Goal: Information Seeking & Learning: Learn about a topic

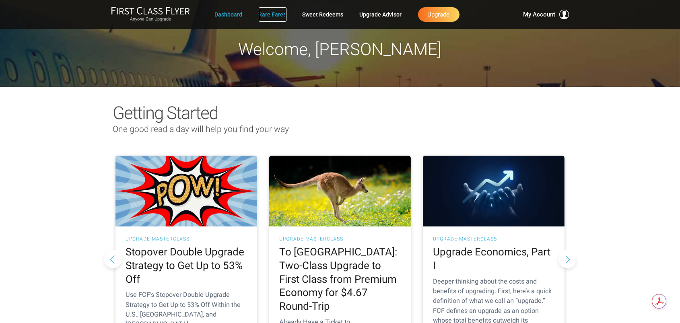
click at [271, 15] on link "Rare Fares" at bounding box center [273, 14] width 28 height 14
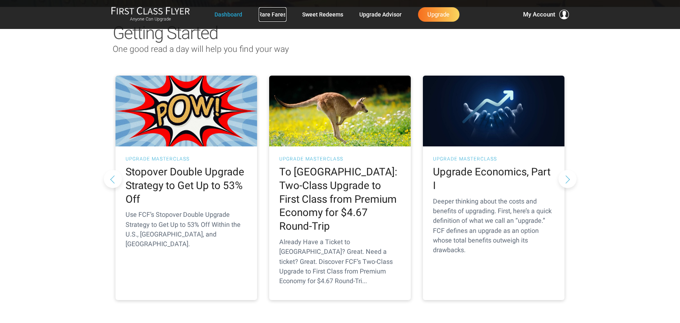
scroll to position [54, 0]
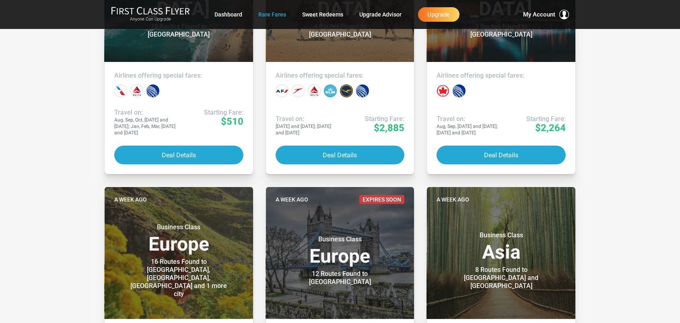
scroll to position [563, 0]
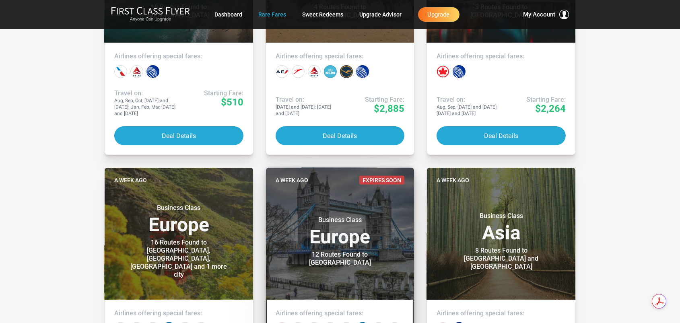
click at [374, 227] on h3 "Business Class Europe" at bounding box center [340, 231] width 129 height 31
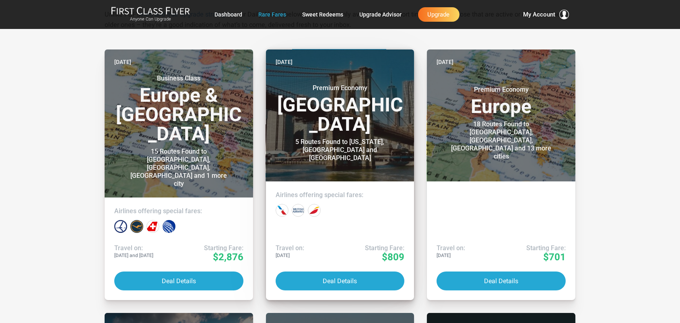
scroll to position [161, 0]
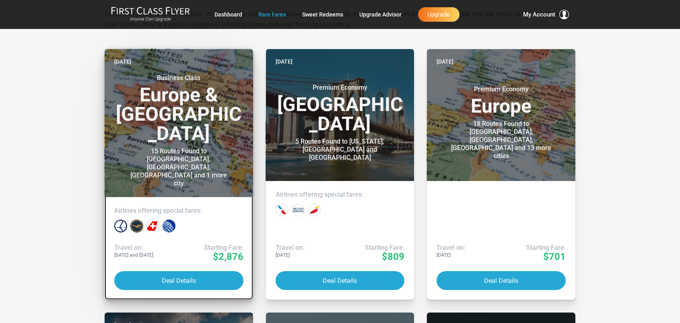
click at [222, 109] on h3 "Business Class Europe & North America" at bounding box center [178, 108] width 129 height 69
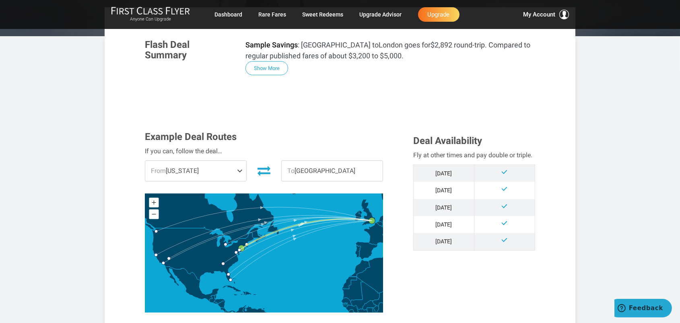
scroll to position [134, 0]
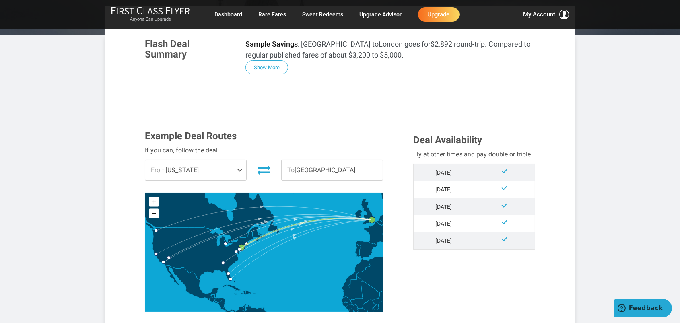
click at [240, 169] on span at bounding box center [242, 170] width 10 height 20
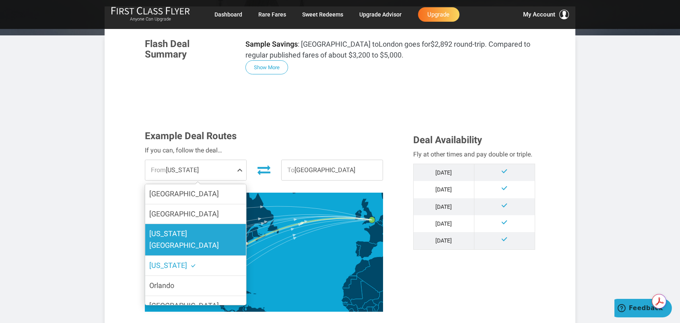
click at [215, 230] on label "[US_STATE][GEOGRAPHIC_DATA]" at bounding box center [195, 239] width 101 height 31
click at [0, 0] on input "[US_STATE][GEOGRAPHIC_DATA]" at bounding box center [0, 0] width 0 height 0
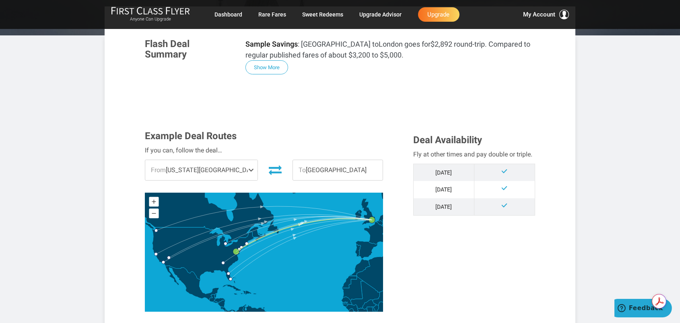
click at [248, 167] on span at bounding box center [253, 170] width 10 height 20
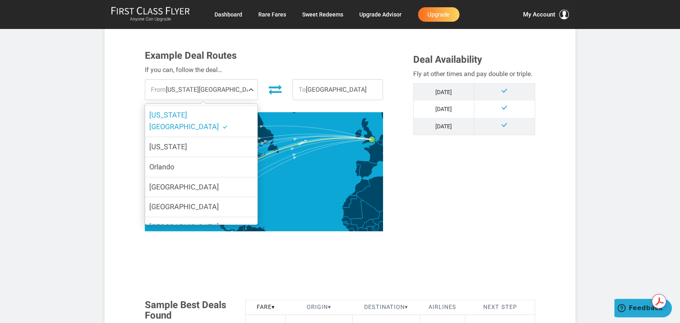
scroll to position [55, 0]
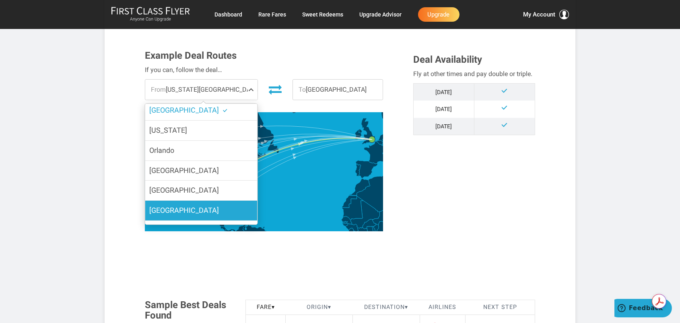
click at [217, 201] on label "[GEOGRAPHIC_DATA]" at bounding box center [201, 211] width 112 height 20
click at [0, 0] on input "[GEOGRAPHIC_DATA]" at bounding box center [0, 0] width 0 height 0
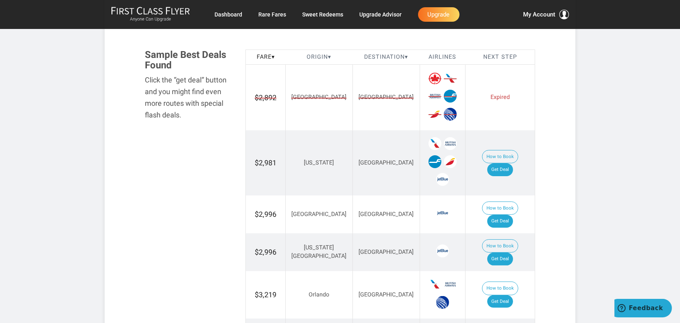
scroll to position [349, 0]
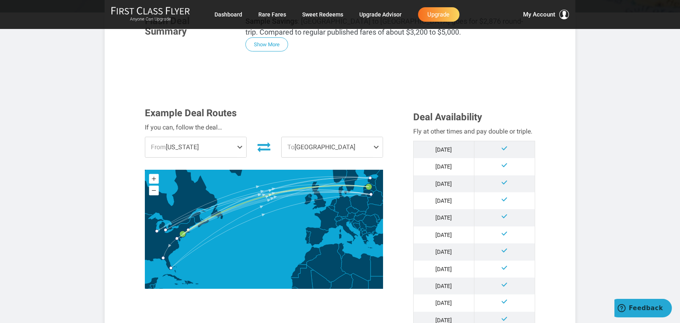
scroll to position [161, 0]
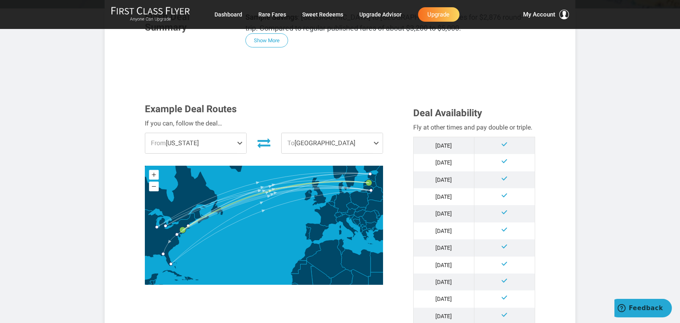
click at [326, 146] on span "To Riga" at bounding box center [332, 143] width 101 height 20
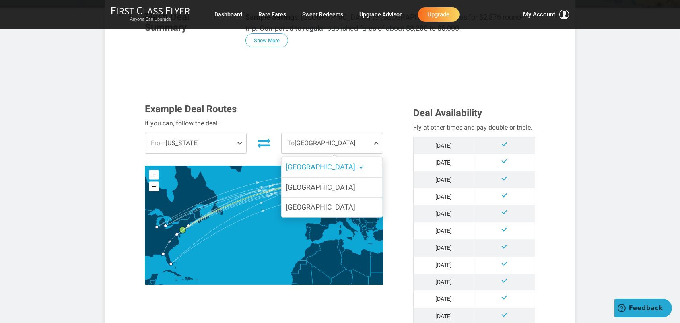
click at [326, 146] on span "To Riga" at bounding box center [332, 143] width 101 height 20
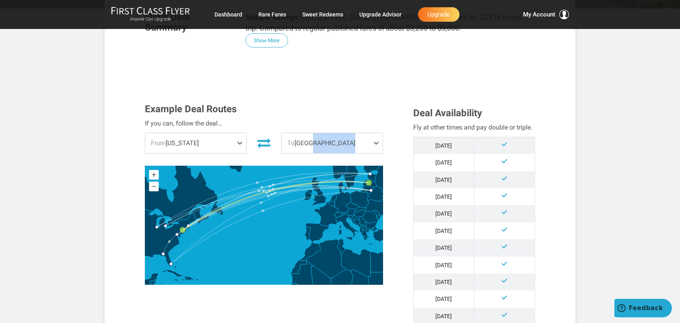
click at [326, 146] on span "To Riga" at bounding box center [332, 143] width 101 height 20
